Goal: Task Accomplishment & Management: Use online tool/utility

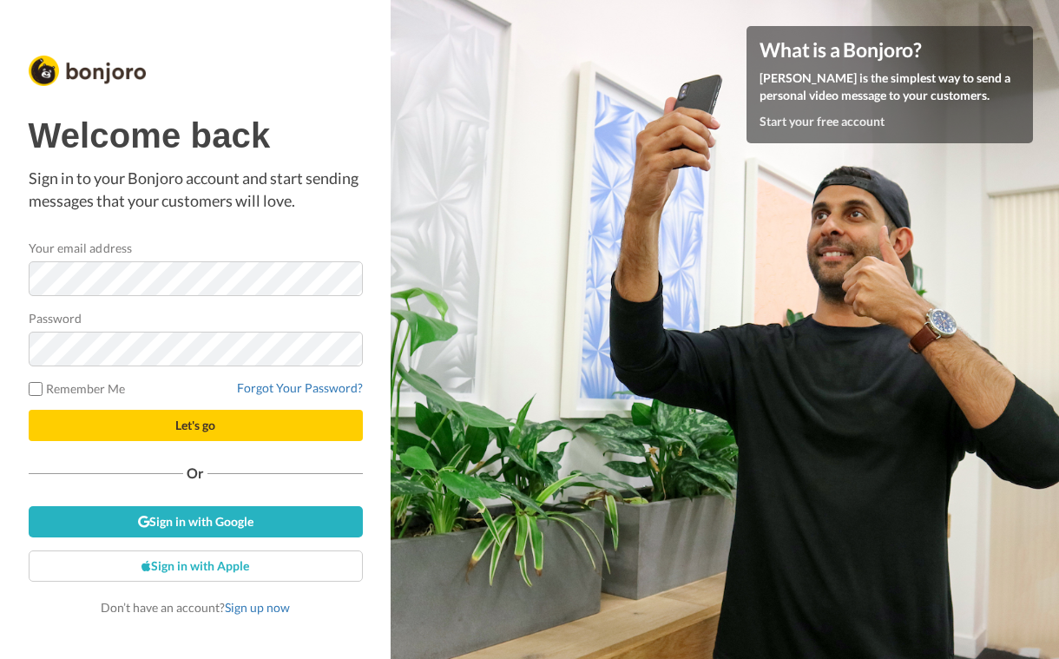
click at [56, 407] on form "Your email address Password Remember Me Forgot Your Password? Let's go" at bounding box center [196, 340] width 334 height 202
click at [63, 420] on button "Let's go" at bounding box center [196, 425] width 334 height 31
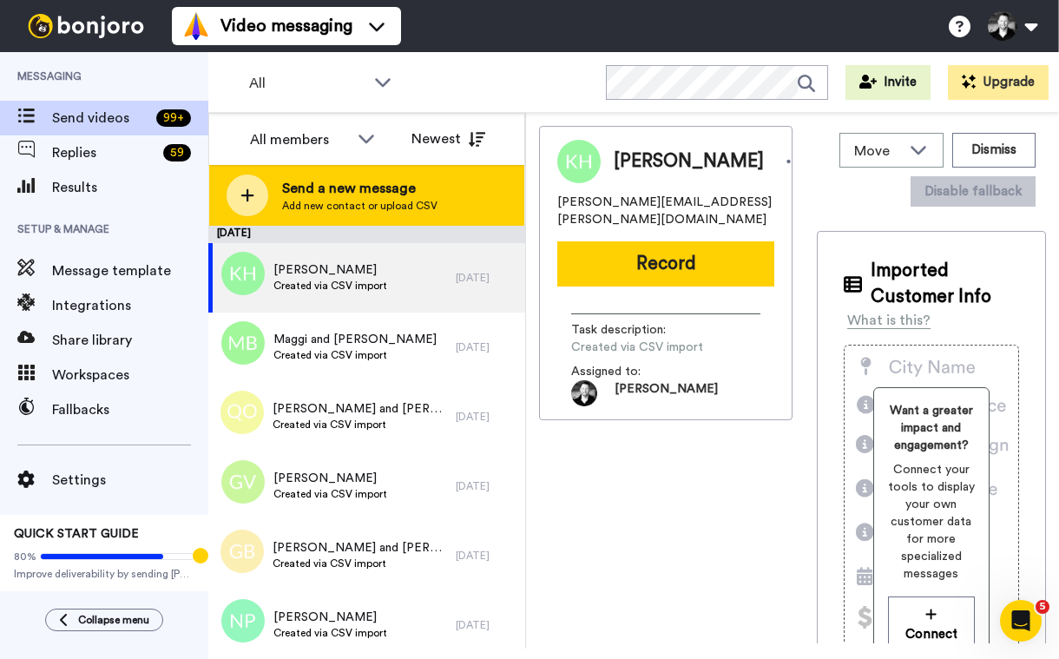
click at [241, 195] on icon at bounding box center [247, 195] width 13 height 13
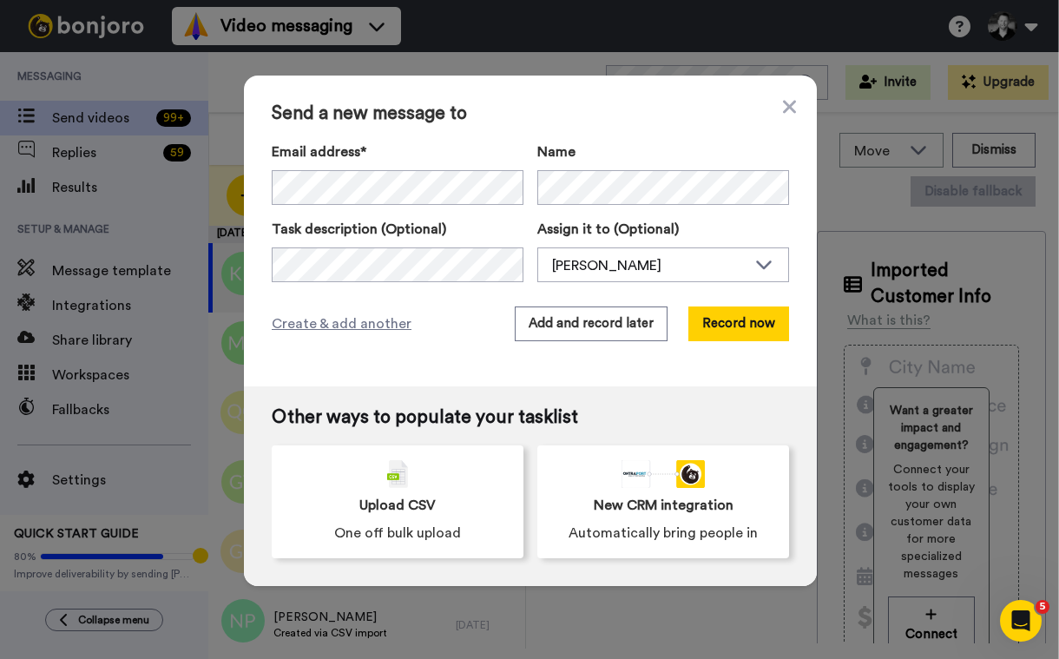
click at [399, 333] on div "Create & add another Add and record later Record now" at bounding box center [531, 324] width 518 height 35
click at [517, 321] on button "Add and record later" at bounding box center [591, 324] width 153 height 35
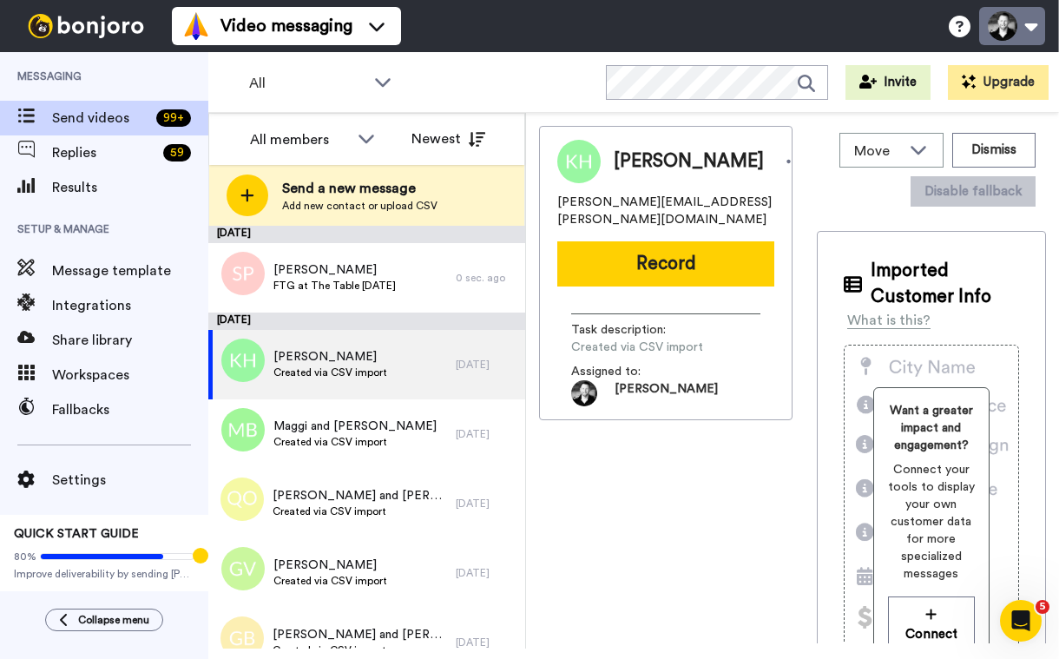
click at [1023, 29] on button at bounding box center [1012, 26] width 66 height 38
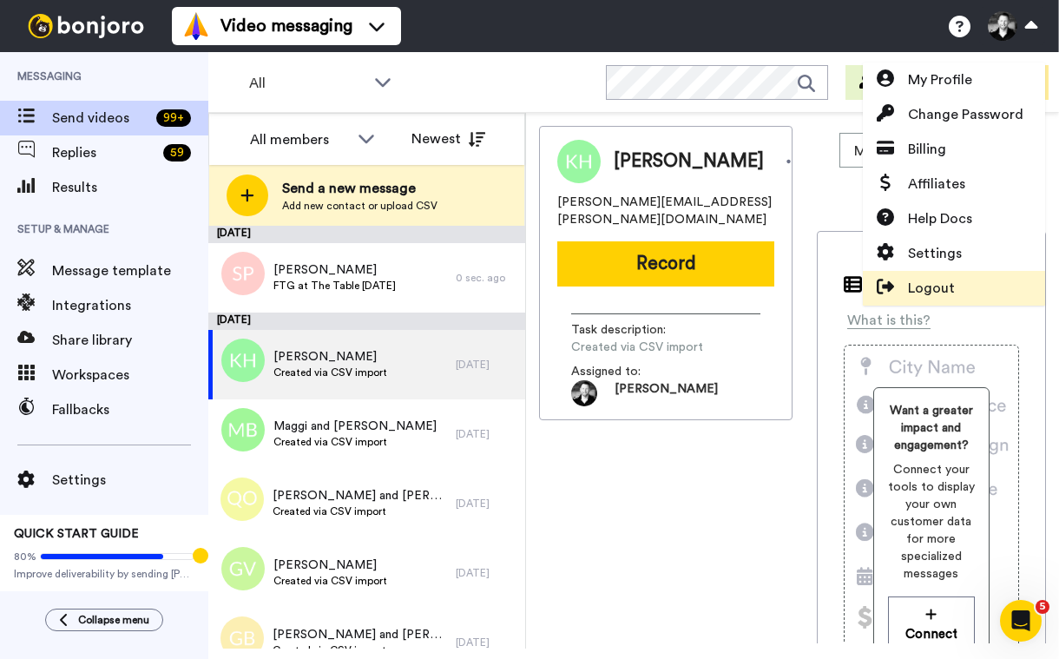
click at [941, 297] on span "Logout" at bounding box center [931, 288] width 47 height 21
